Goal: Find specific page/section: Find specific page/section

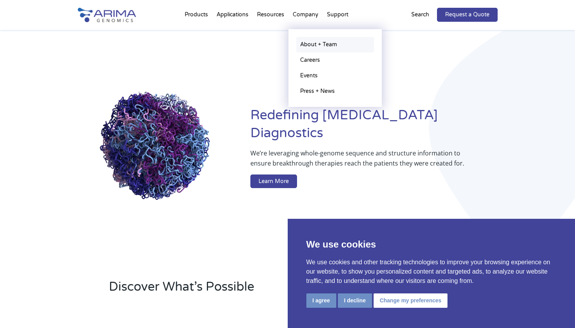
click at [322, 46] on link "About + Team" at bounding box center [335, 45] width 78 height 16
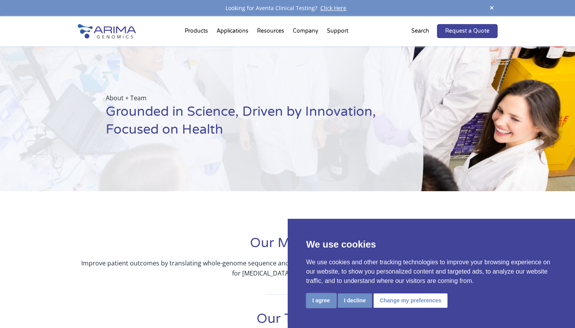
click at [324, 302] on button "I agree" at bounding box center [321, 301] width 30 height 14
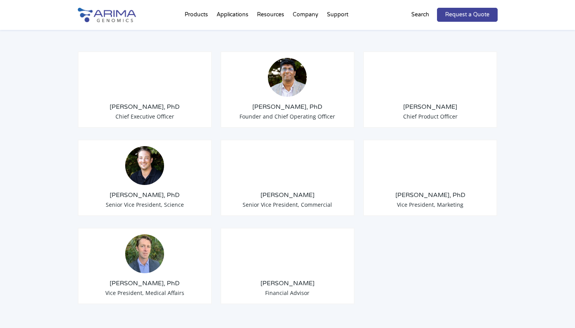
scroll to position [639, 0]
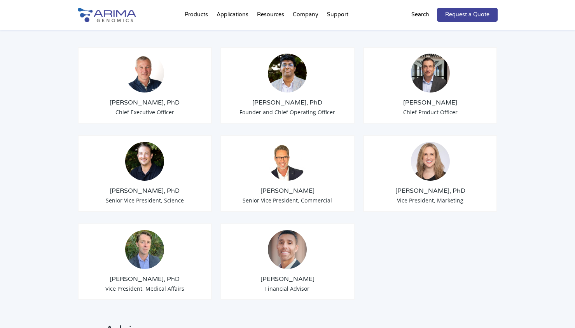
click at [425, 160] on img at bounding box center [430, 161] width 39 height 39
click at [425, 197] on span "Vice President, Marketing" at bounding box center [430, 200] width 66 height 7
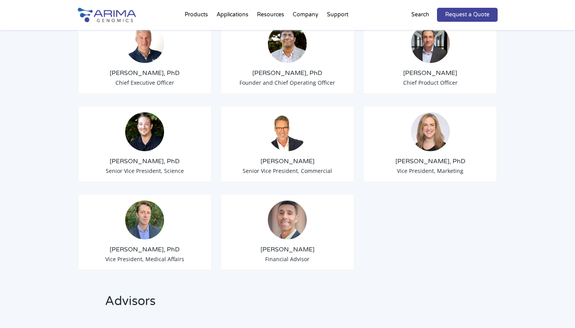
click at [444, 133] on img at bounding box center [430, 131] width 39 height 39
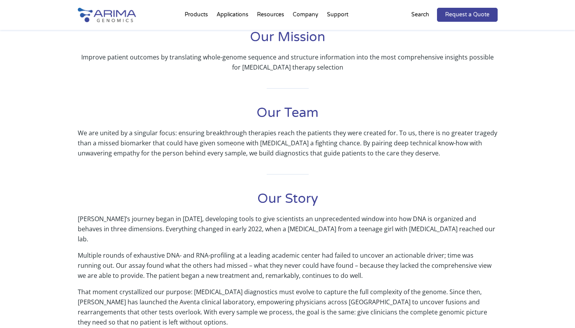
scroll to position [0, 0]
